Goal: Information Seeking & Learning: Learn about a topic

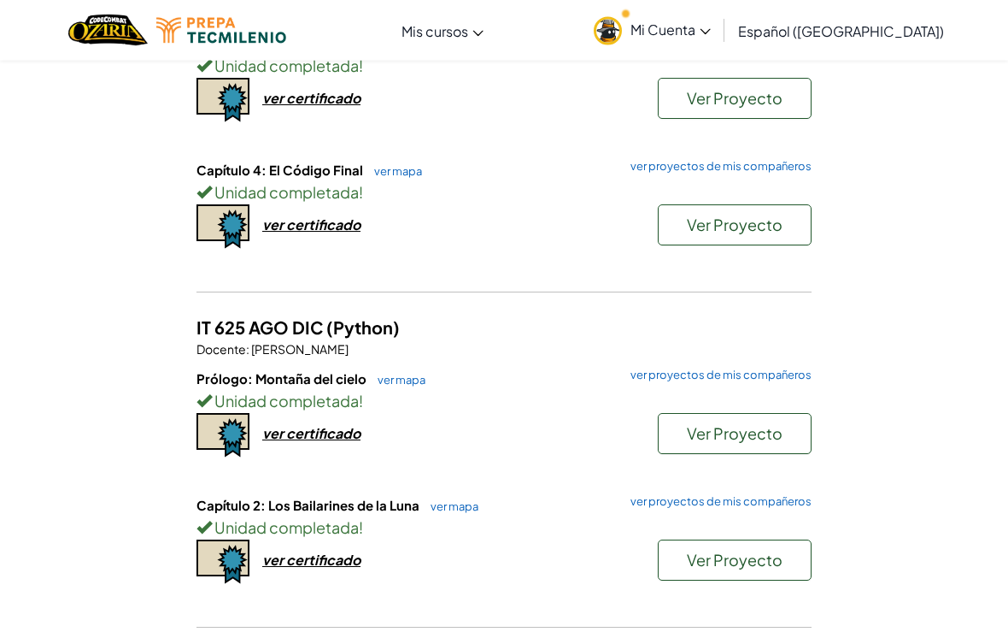
scroll to position [405, 0]
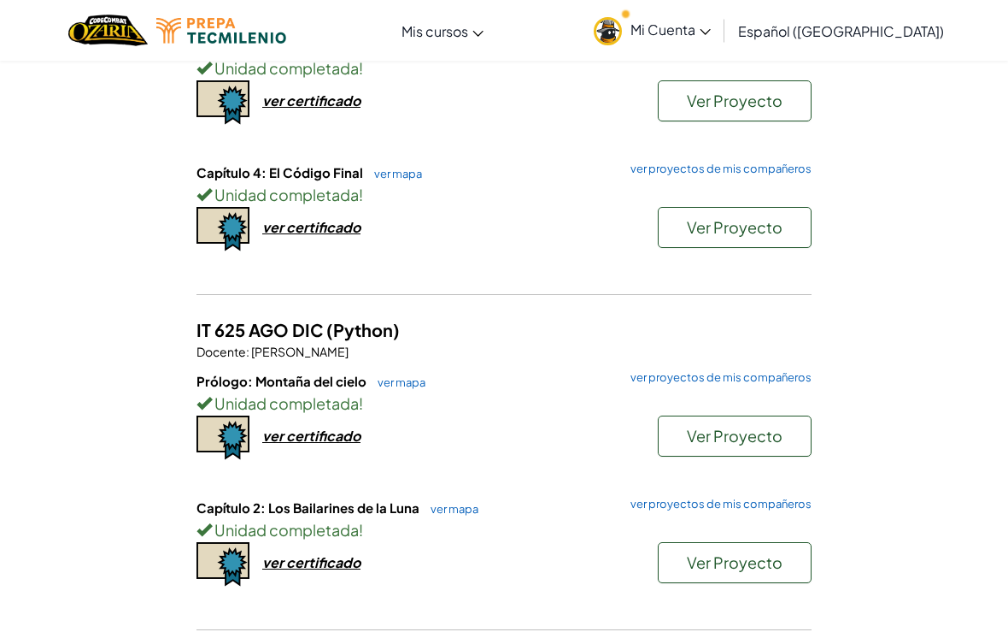
click at [401, 393] on div "Unidad completada !" at bounding box center [504, 403] width 615 height 25
click at [414, 380] on link "ver mapa" at bounding box center [397, 382] width 56 height 14
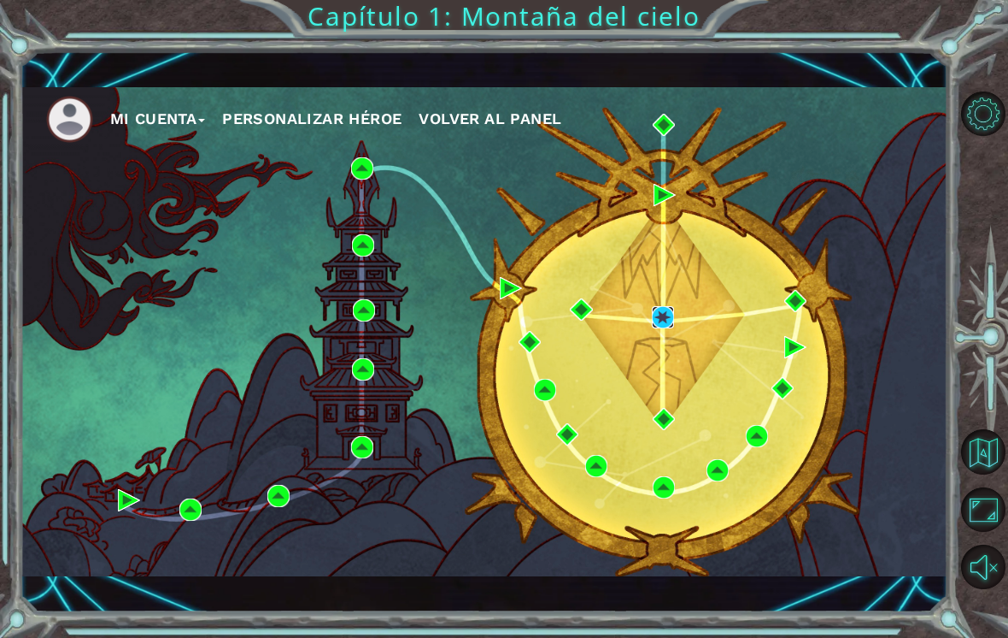
click at [671, 328] on img at bounding box center [663, 317] width 22 height 22
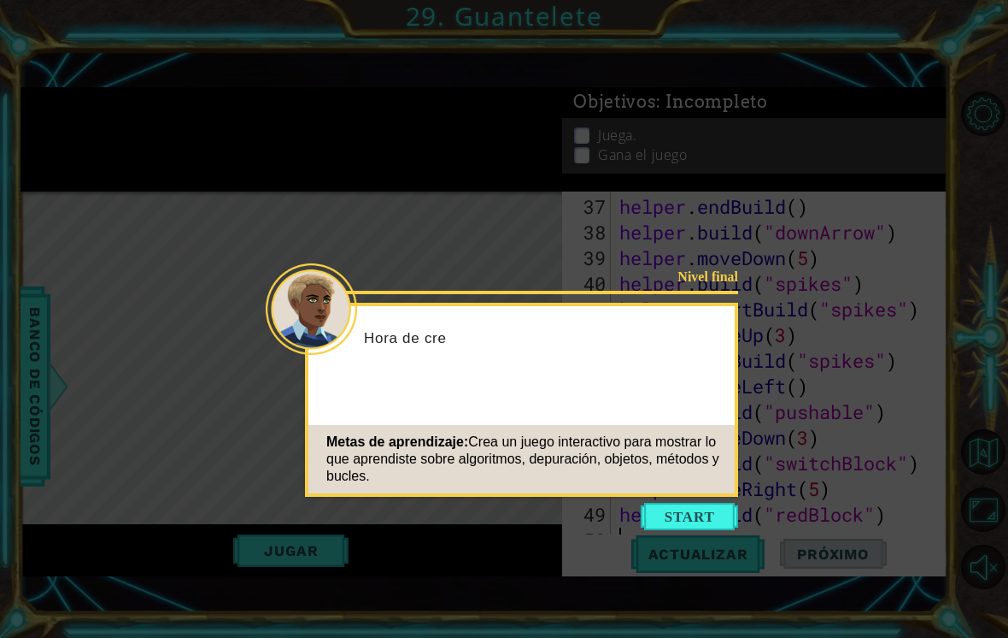
scroll to position [1000, 0]
click at [707, 521] on button "Start" at bounding box center [689, 515] width 97 height 27
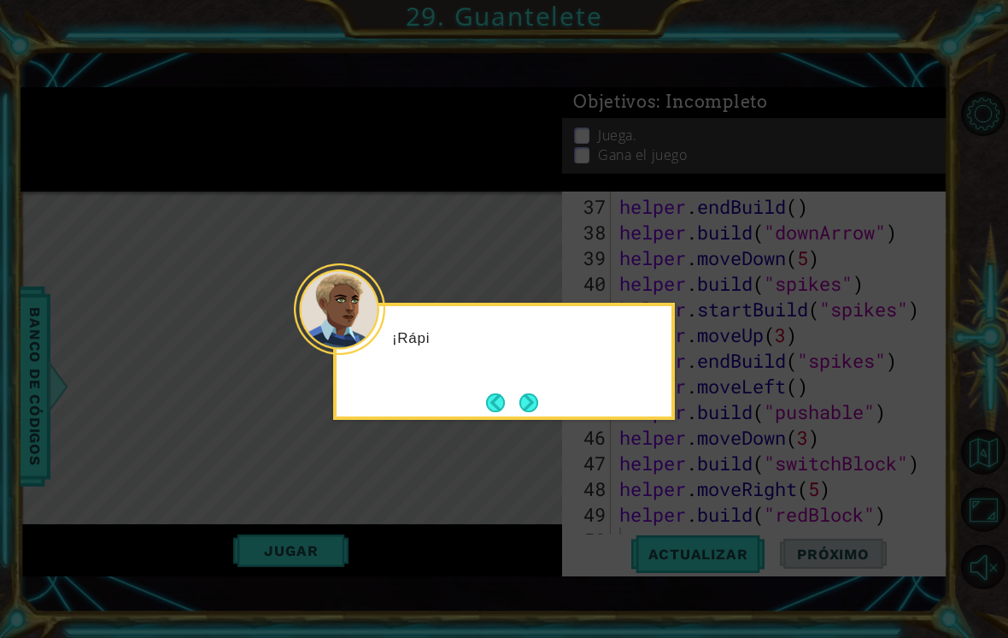
click at [536, 393] on button "Next" at bounding box center [529, 402] width 19 height 19
click at [533, 403] on button "Next" at bounding box center [529, 402] width 19 height 19
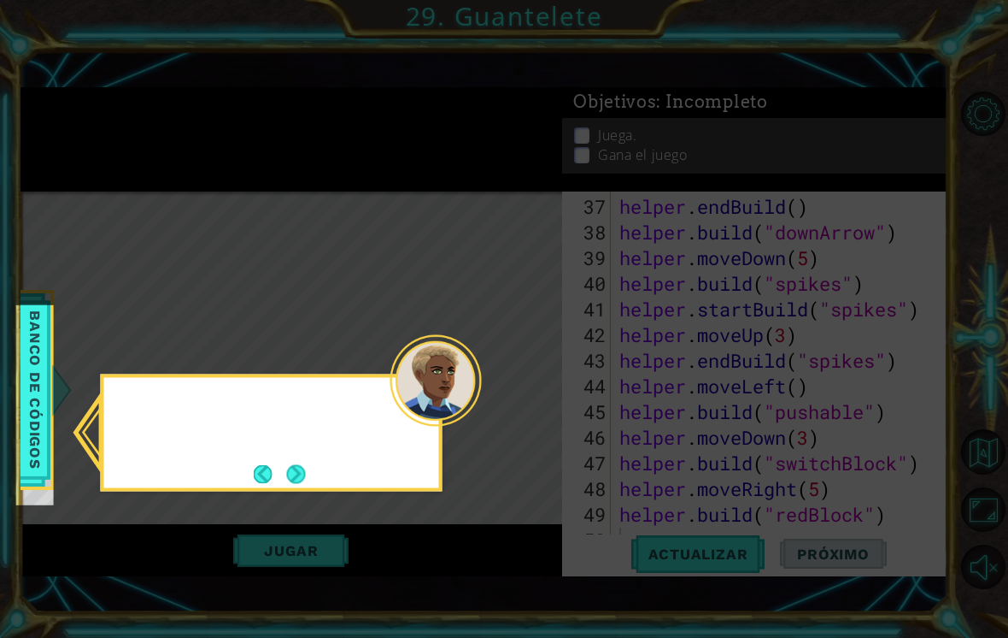
click at [531, 391] on icon at bounding box center [504, 333] width 1008 height 667
click at [296, 471] on button "Next" at bounding box center [295, 473] width 19 height 19
